Goal: Check status: Check status

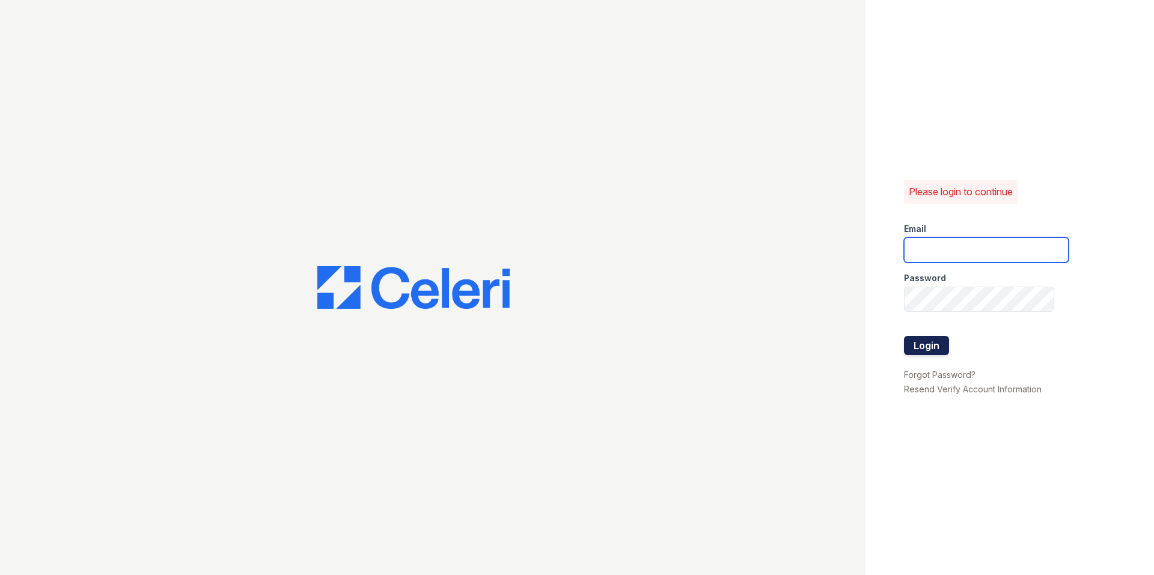
type input "morgan2@cafmanagement.com"
click at [935, 341] on button "Login" at bounding box center [926, 345] width 45 height 19
click at [927, 343] on button "Login" at bounding box center [926, 345] width 45 height 19
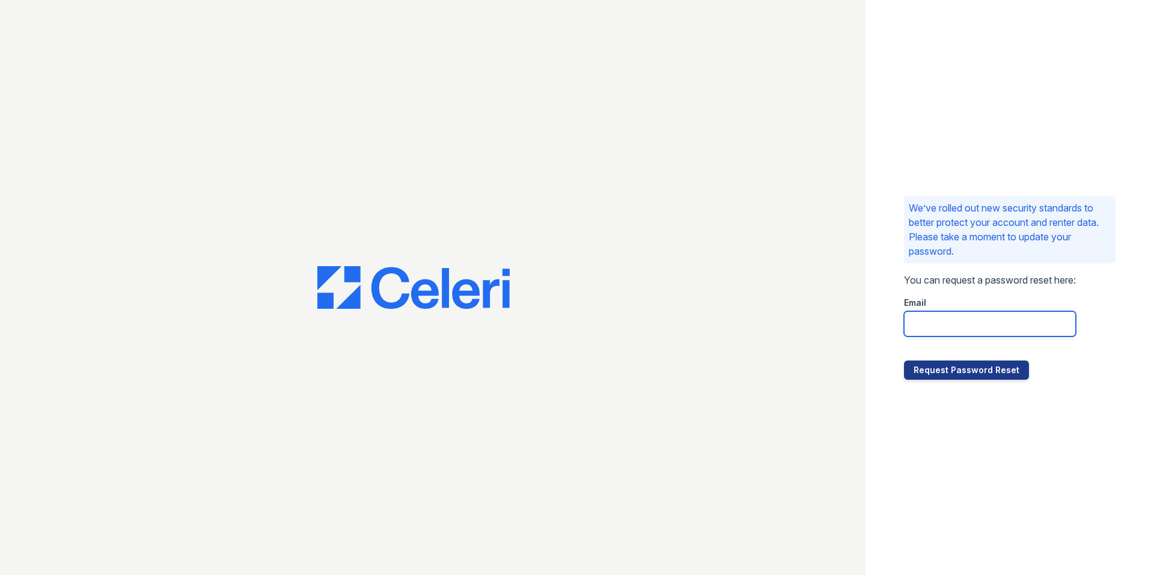
click at [949, 328] on input "email" at bounding box center [990, 323] width 172 height 25
click at [858, 273] on div at bounding box center [433, 287] width 866 height 575
click at [935, 328] on input "email" at bounding box center [990, 323] width 172 height 25
type input "morgan2@cafmanagement.com"
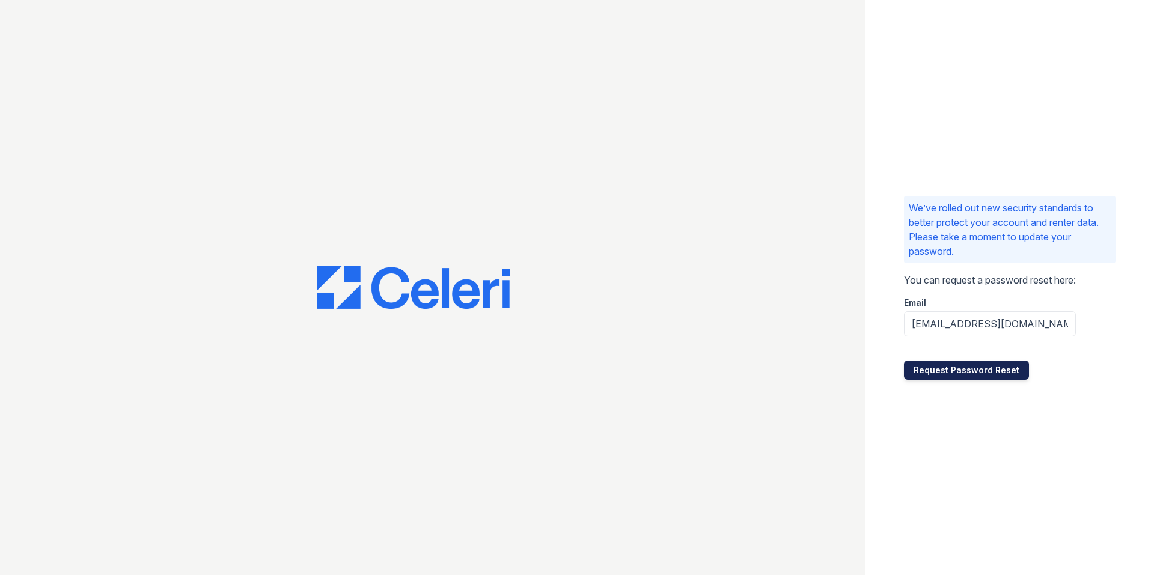
click at [932, 370] on button "Request Password Reset" at bounding box center [966, 370] width 125 height 19
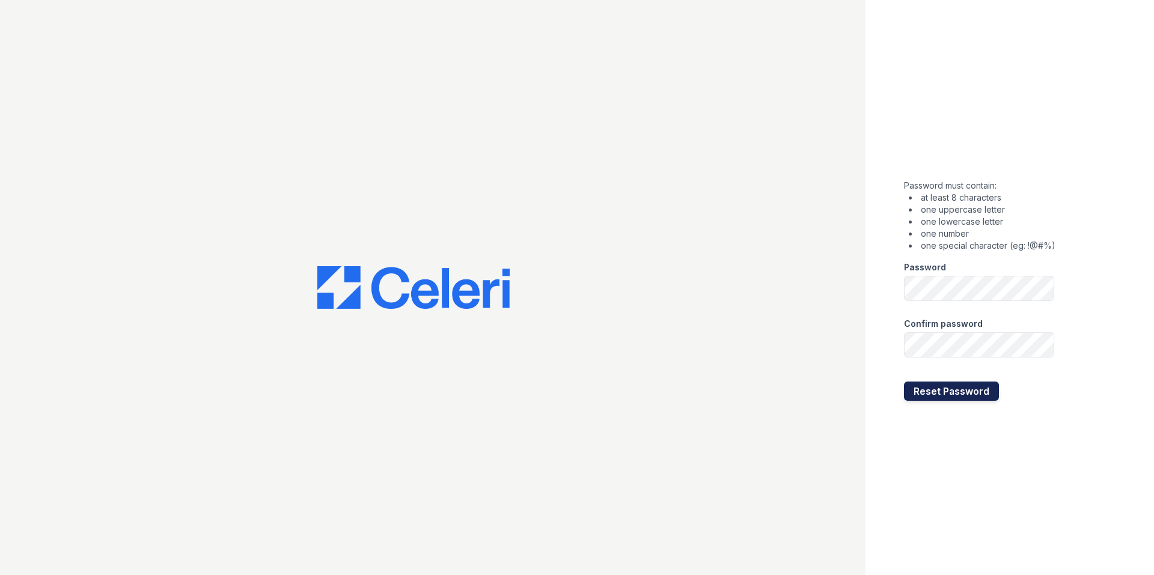
click at [917, 394] on button "Reset Password" at bounding box center [951, 391] width 95 height 19
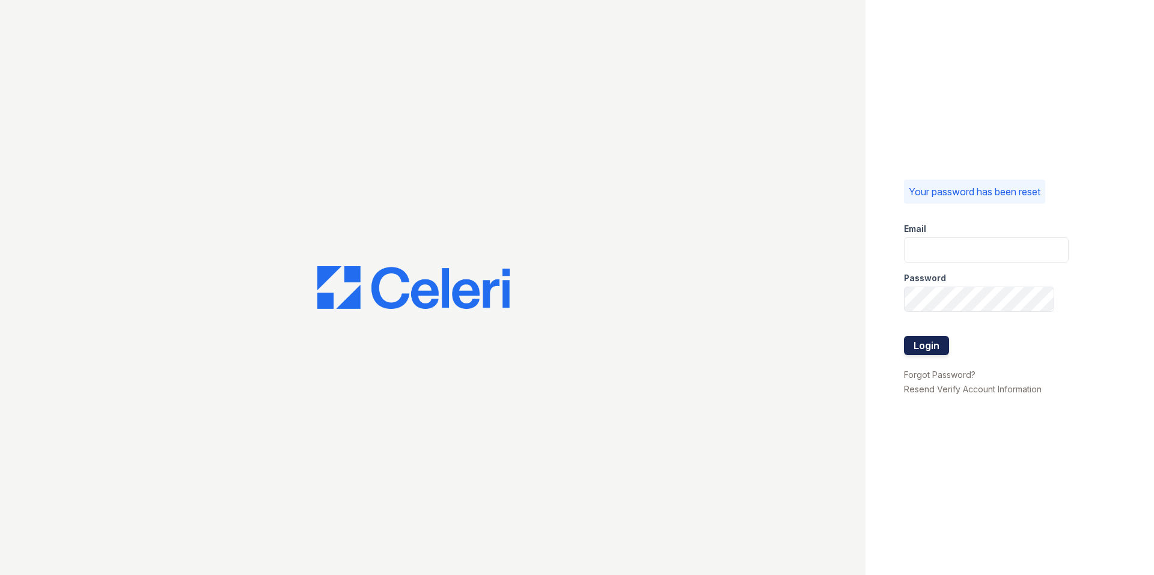
type input "morgan2@cafmanagement.com"
click at [938, 345] on button "Login" at bounding box center [926, 345] width 45 height 19
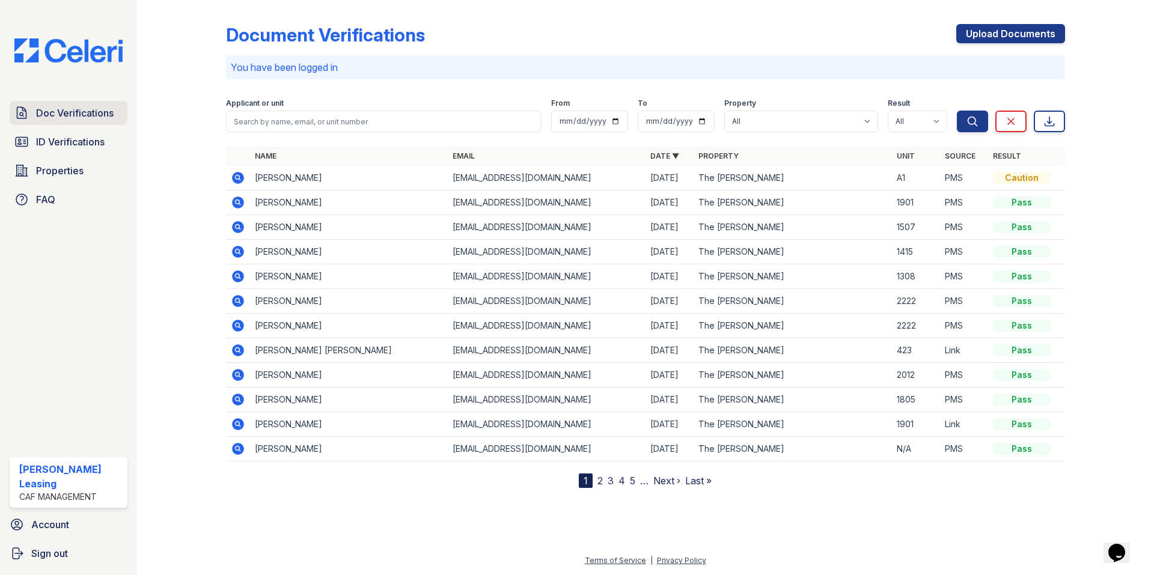
click at [63, 114] on span "Doc Verifications" at bounding box center [75, 113] width 78 height 14
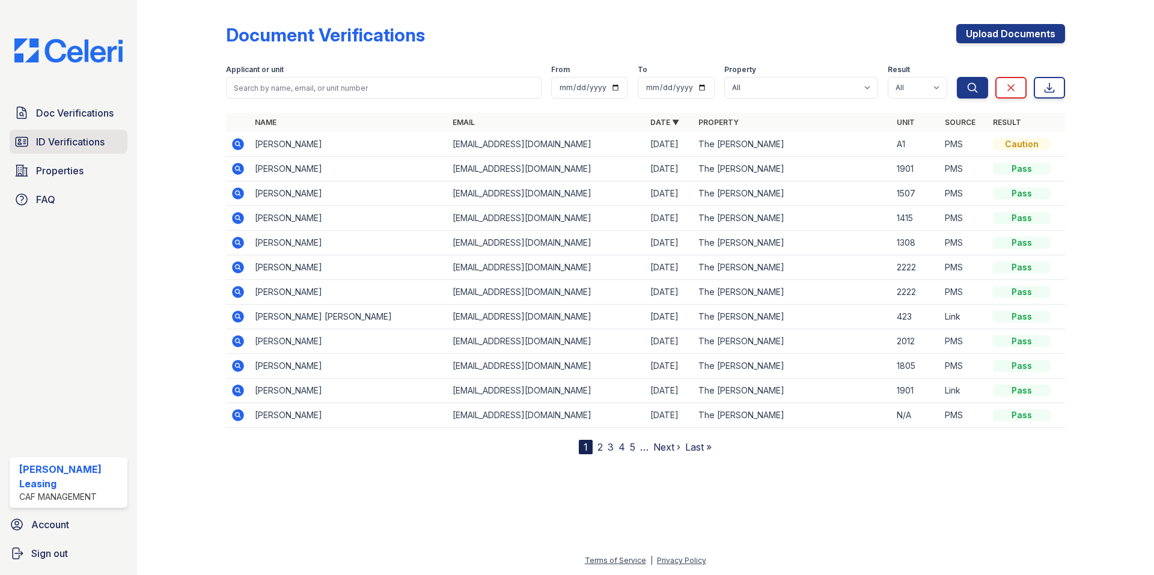
click at [55, 144] on span "ID Verifications" at bounding box center [70, 142] width 69 height 14
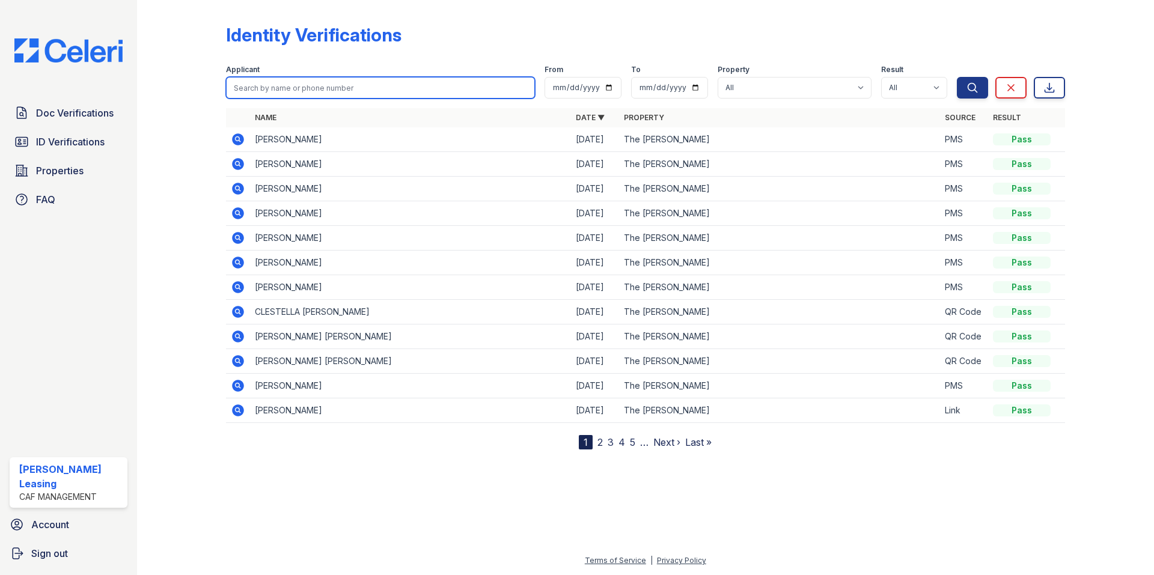
click at [287, 81] on input "search" at bounding box center [380, 88] width 309 height 22
type input "[PERSON_NAME]"
click at [957, 77] on button "Search" at bounding box center [972, 88] width 31 height 22
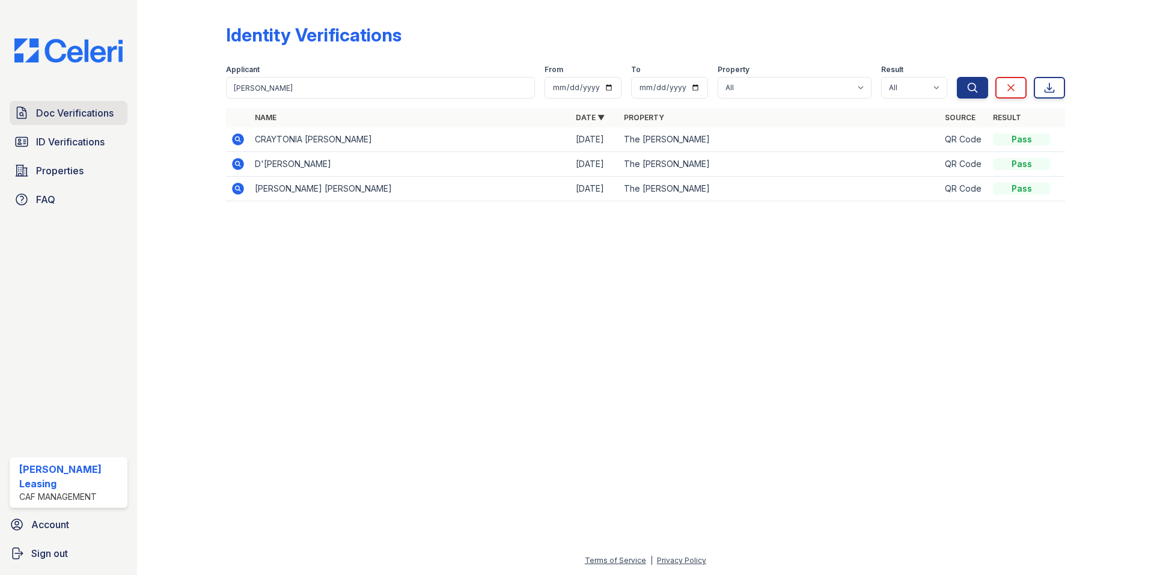
click at [84, 109] on span "Doc Verifications" at bounding box center [75, 113] width 78 height 14
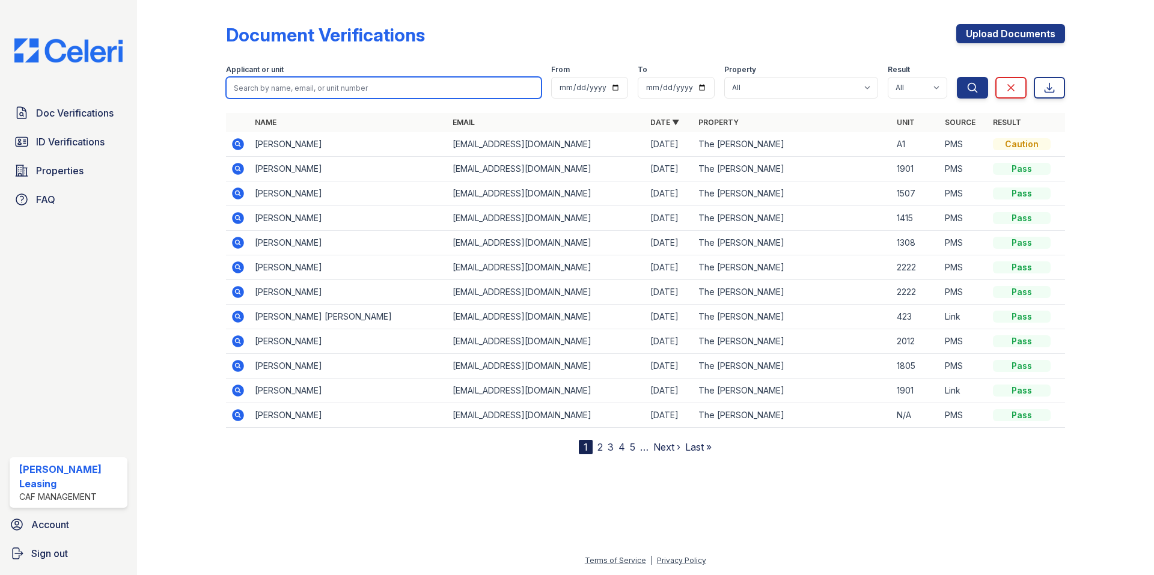
click at [280, 87] on input "search" at bounding box center [384, 88] width 316 height 22
type input "[PERSON_NAME]"
click at [957, 77] on button "Search" at bounding box center [972, 88] width 31 height 22
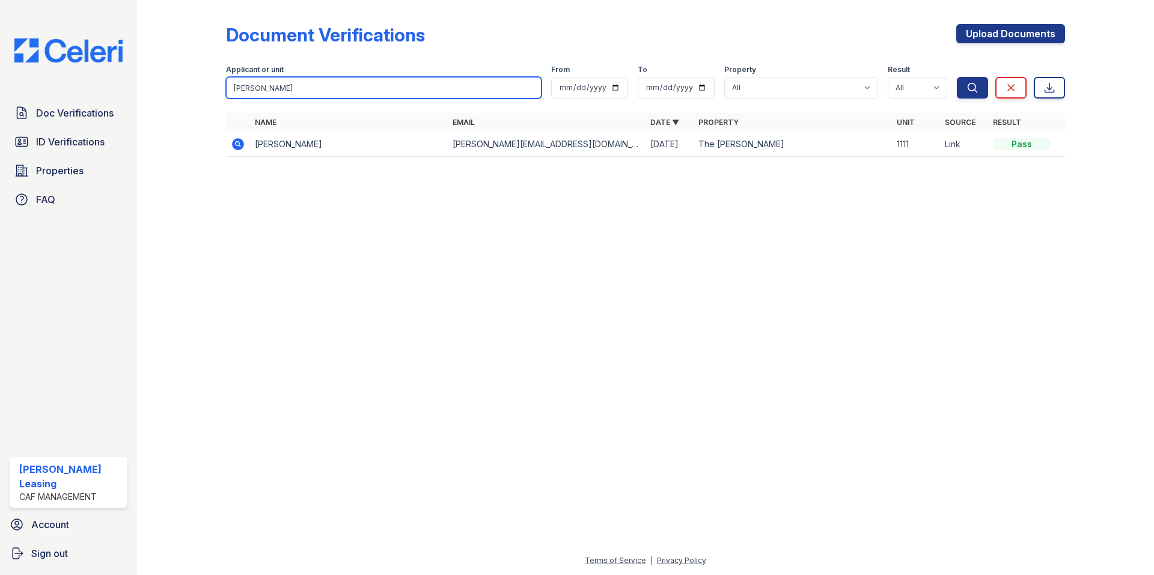
drag, startPoint x: 281, startPoint y: 83, endPoint x: 192, endPoint y: 83, distance: 88.4
click at [192, 83] on div "Document Verifications Upload Documents Filter Applicant or unit [PERSON_NAME] …" at bounding box center [645, 94] width 979 height 188
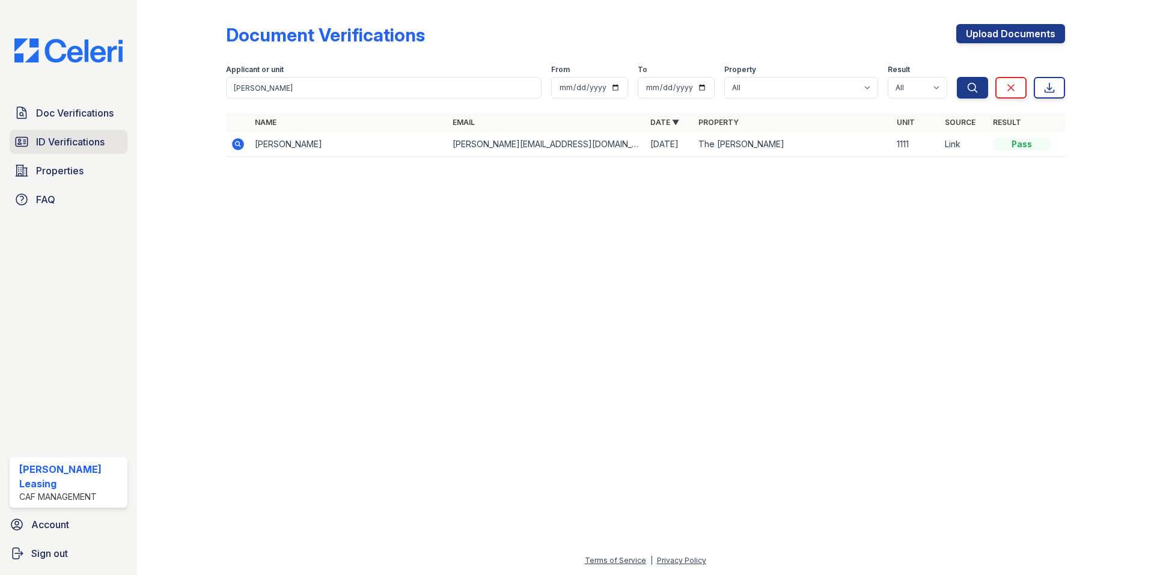
click at [89, 133] on link "ID Verifications" at bounding box center [69, 142] width 118 height 24
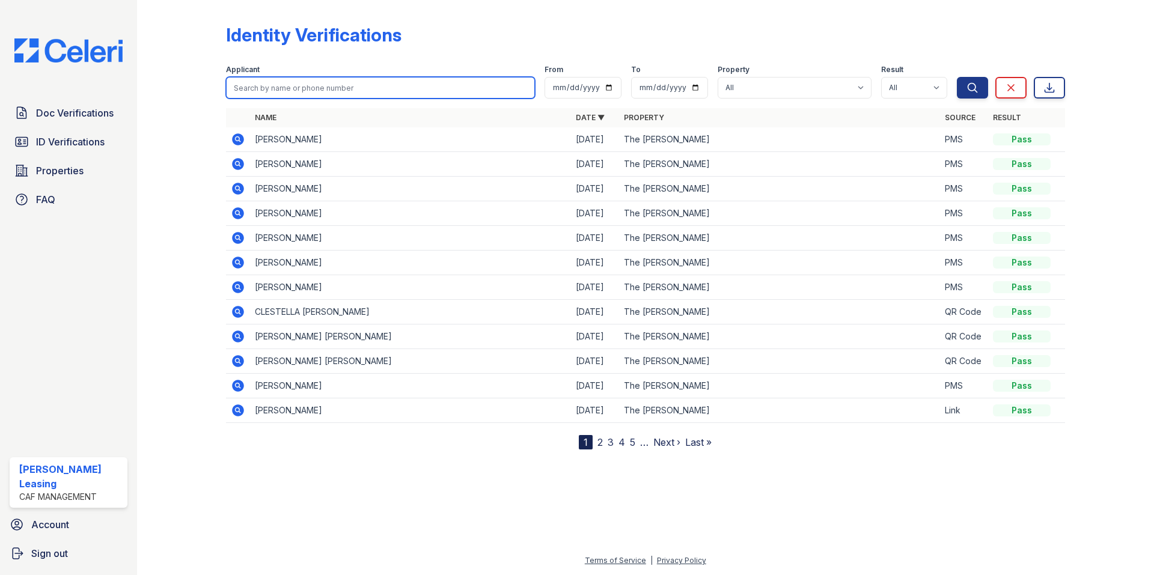
click at [263, 86] on input "search" at bounding box center [380, 88] width 309 height 22
type input "[PERSON_NAME]"
click at [957, 77] on button "Search" at bounding box center [972, 88] width 31 height 22
